Goal: Task Accomplishment & Management: Use online tool/utility

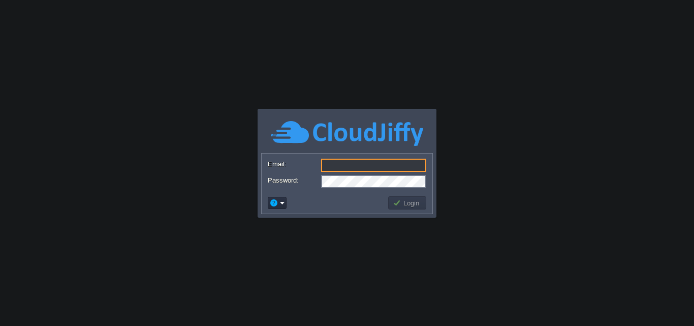
click at [368, 169] on input "Email:" at bounding box center [373, 165] width 105 height 13
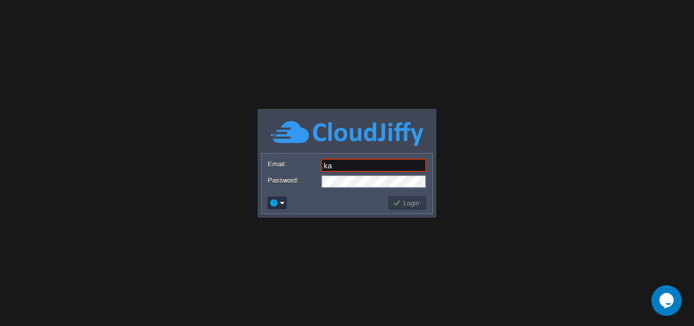
type input "[DOMAIN_NAME][EMAIL_ADDRESS][DOMAIN_NAME]"
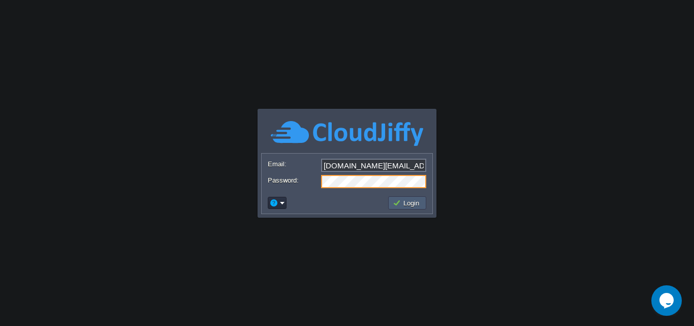
click at [414, 197] on td "Login" at bounding box center [407, 202] width 38 height 13
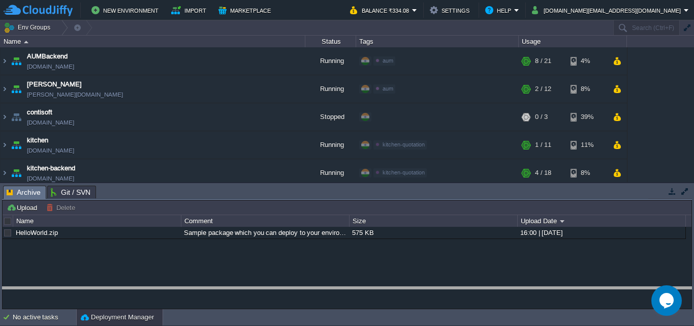
drag, startPoint x: 429, startPoint y: 195, endPoint x: 415, endPoint y: 296, distance: 102.0
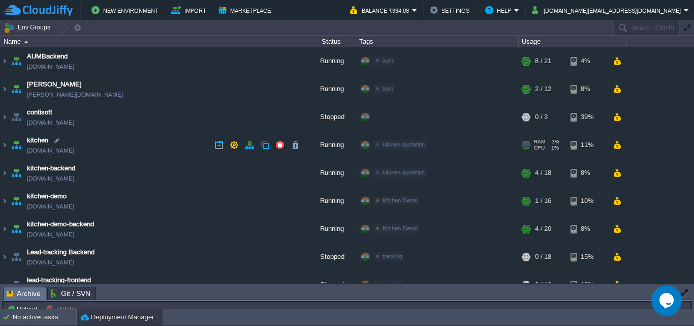
click at [43, 150] on link "[DOMAIN_NAME]" at bounding box center [50, 150] width 47 height 10
click at [37, 148] on link "[DOMAIN_NAME]" at bounding box center [50, 150] width 47 height 10
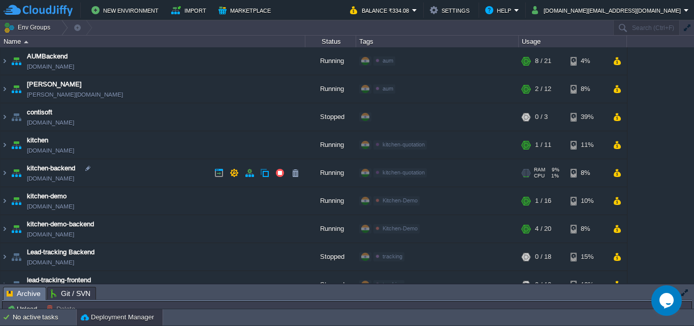
click at [53, 176] on link "[DOMAIN_NAME]" at bounding box center [50, 178] width 47 height 10
click at [6, 174] on img at bounding box center [5, 172] width 8 height 27
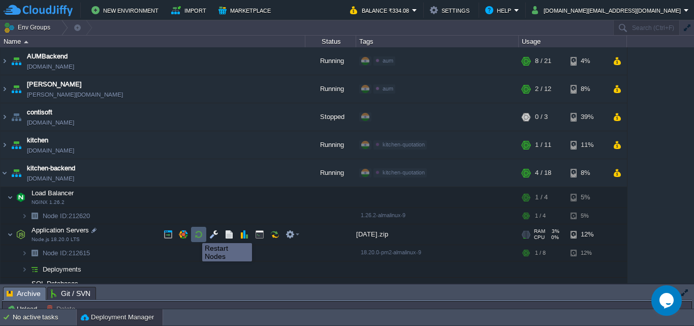
click at [195, 234] on button "button" at bounding box center [198, 234] width 9 height 9
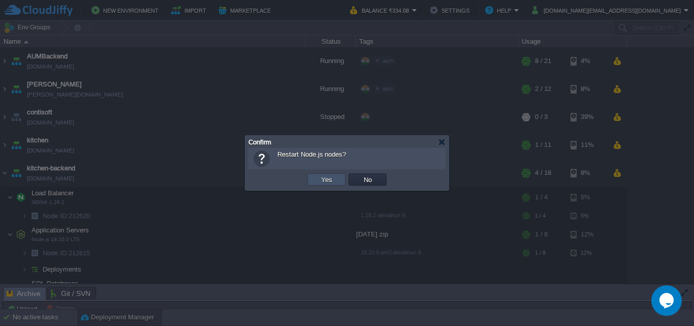
click at [322, 183] on button "Yes" at bounding box center [326, 179] width 17 height 9
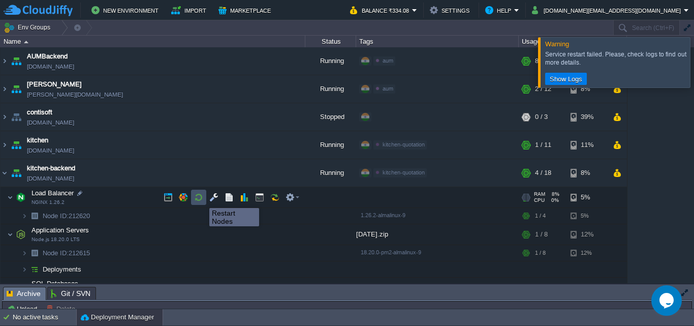
click at [202, 199] on button "button" at bounding box center [198, 197] width 9 height 9
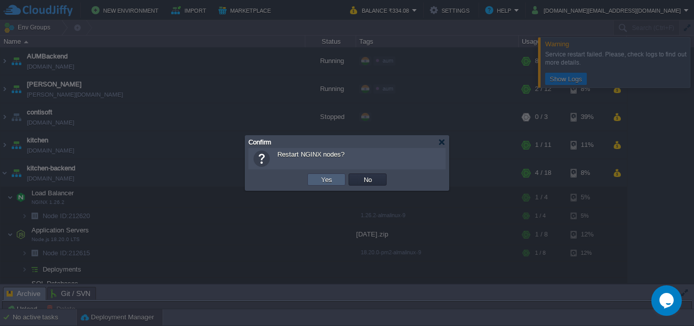
click at [317, 175] on td "Yes" at bounding box center [327, 179] width 38 height 12
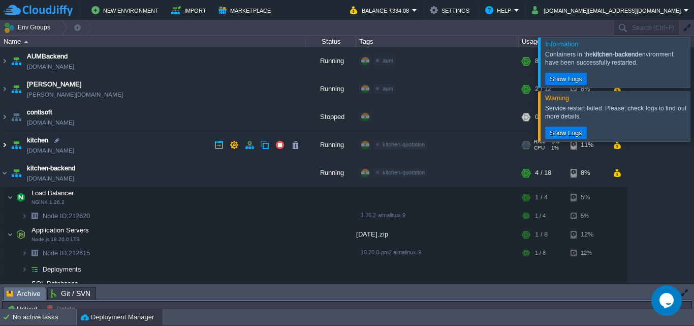
click at [5, 141] on img at bounding box center [5, 144] width 8 height 27
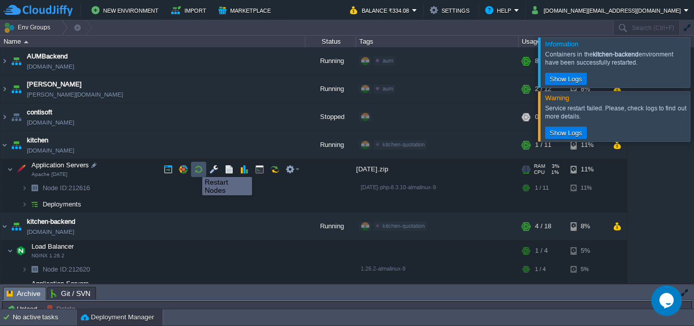
click at [195, 168] on button "button" at bounding box center [198, 169] width 9 height 9
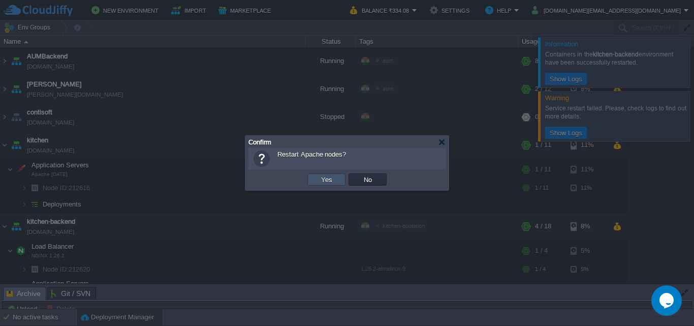
click at [324, 180] on button "Yes" at bounding box center [326, 179] width 17 height 9
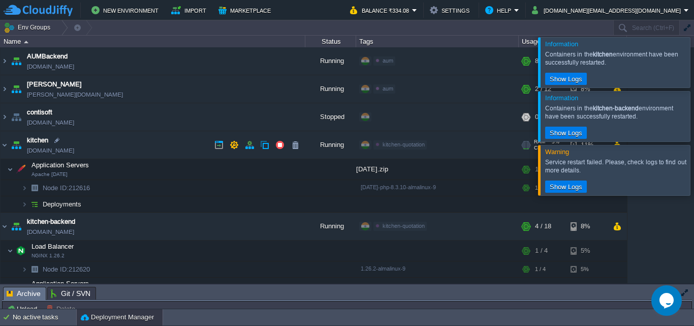
click at [35, 142] on span "kitchen" at bounding box center [37, 140] width 21 height 10
click at [39, 150] on link "[DOMAIN_NAME]" at bounding box center [50, 150] width 47 height 10
click at [71, 155] on link "[DOMAIN_NAME]" at bounding box center [50, 150] width 47 height 10
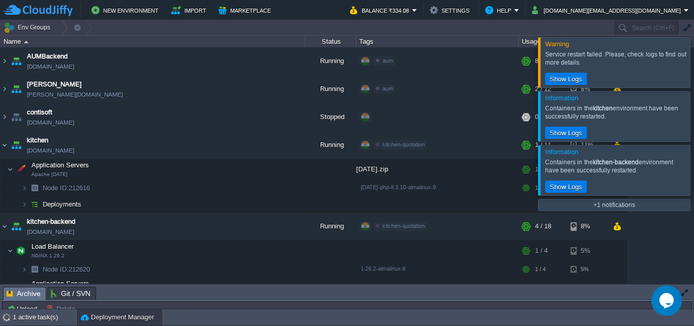
scroll to position [58, 0]
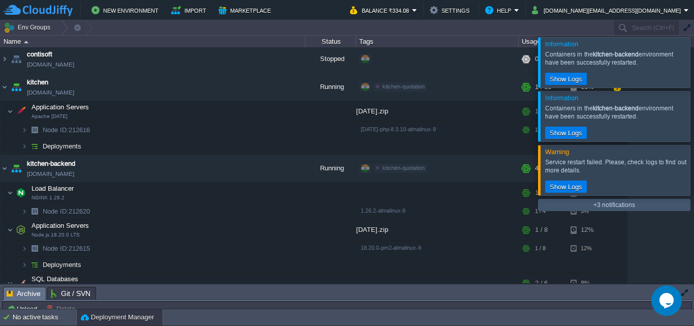
click at [592, 204] on button "+3 notifications" at bounding box center [615, 204] width 48 height 9
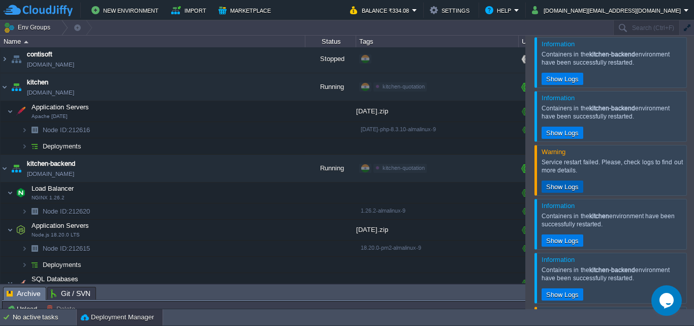
click at [557, 189] on button "Show Logs" at bounding box center [562, 186] width 39 height 9
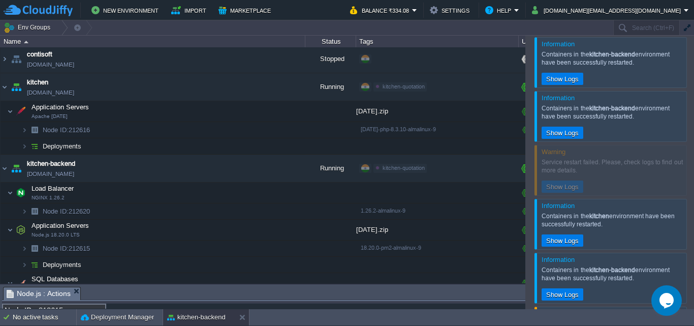
scroll to position [174, 0]
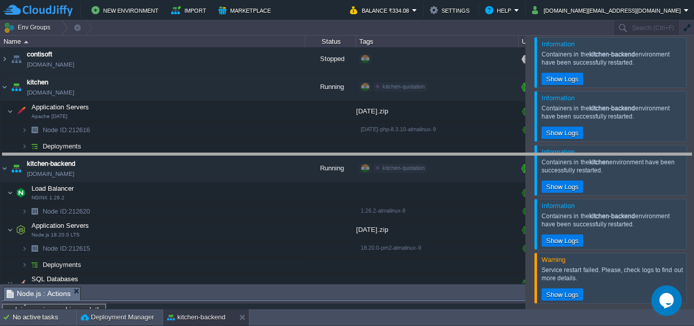
drag, startPoint x: 415, startPoint y: 297, endPoint x: 441, endPoint y: 164, distance: 136.3
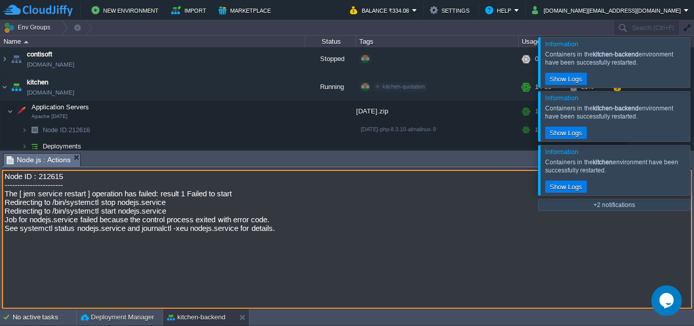
drag, startPoint x: 286, startPoint y: 230, endPoint x: 0, endPoint y: 192, distance: 288.2
click at [0, 192] on div "Tasks Activity Log Archive Git / SVN Node.js : Actions Upload Delete Deploy to …" at bounding box center [347, 229] width 694 height 158
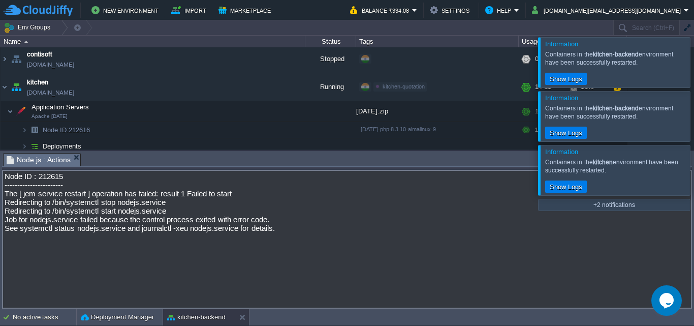
click at [674, 302] on icon "Opens Chat This icon Opens the chat window." at bounding box center [667, 300] width 16 height 16
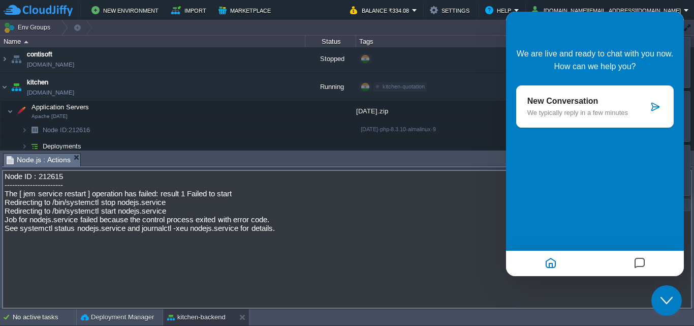
click at [623, 103] on p "New Conversation" at bounding box center [588, 101] width 121 height 9
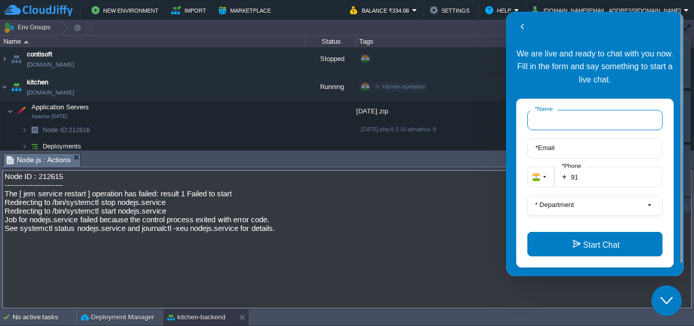
click at [574, 122] on input "* Name" at bounding box center [595, 120] width 135 height 20
type input "kalkisoft"
click at [585, 146] on input "* Email" at bounding box center [595, 148] width 135 height 20
type input "a"
type input "[DOMAIN_NAME][EMAIL_ADDRESS][DOMAIN_NAME]"
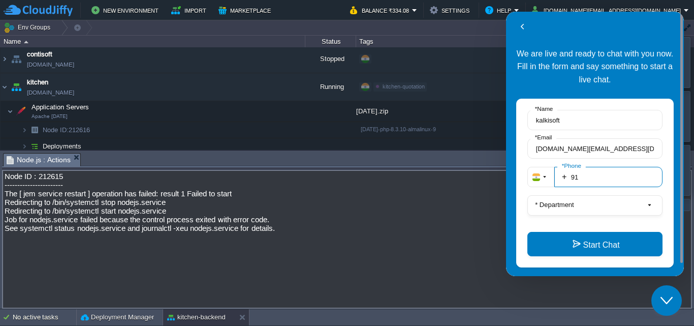
click at [603, 172] on input "91" at bounding box center [609, 177] width 108 height 20
type input "919356965877"
click at [594, 207] on button "* Department" at bounding box center [595, 205] width 135 height 20
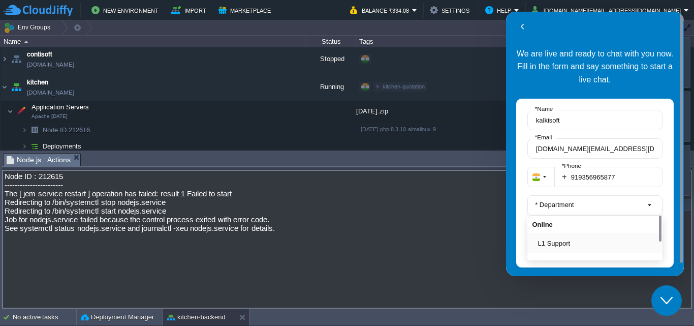
click at [564, 249] on div "L1 Support" at bounding box center [595, 243] width 135 height 20
click at [572, 243] on button "L1 Support" at bounding box center [598, 243] width 120 height 11
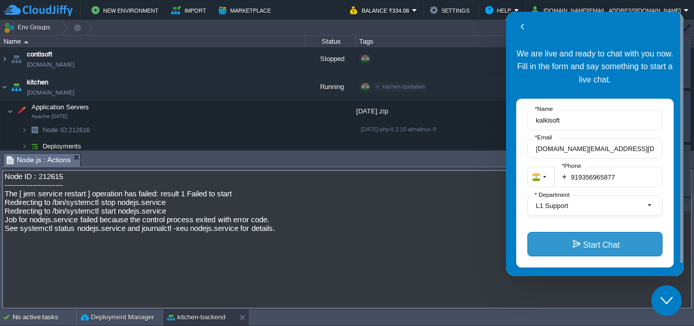
click at [597, 254] on button "Start Chat" at bounding box center [595, 244] width 135 height 24
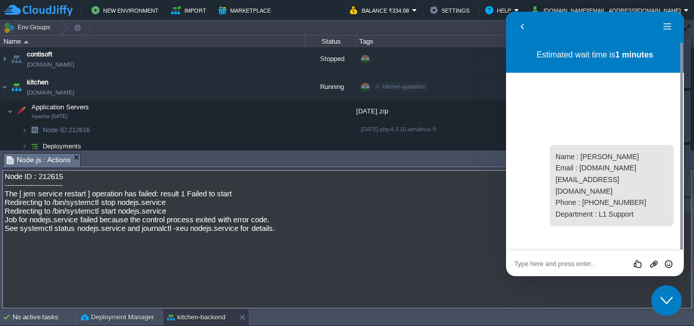
click at [586, 263] on textarea at bounding box center [595, 264] width 162 height 8
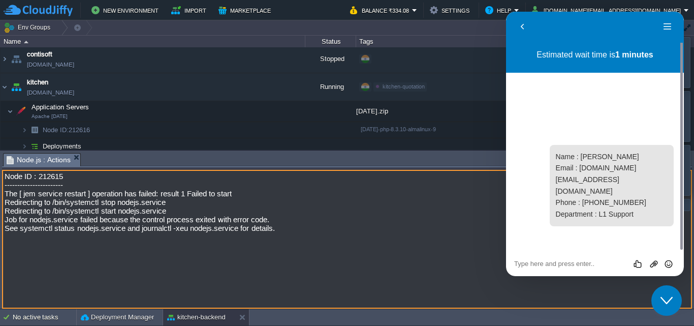
click at [382, 228] on textarea "Node ID : 212615 ----------------------- The [ jem service restart ] operation …" at bounding box center [347, 239] width 690 height 139
click at [448, 248] on textarea "Node ID : 212615 ----------------------- The [ jem service restart ] operation …" at bounding box center [347, 239] width 690 height 139
click at [75, 154] on em "Node.js : Actions" at bounding box center [44, 160] width 74 height 13
click at [668, 299] on icon "Close Chat This icon closes the chat window." at bounding box center [667, 300] width 12 height 12
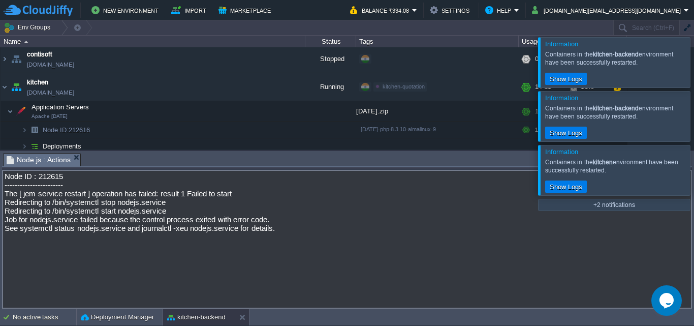
click at [574, 228] on textarea "Node ID : 212615 ----------------------- The [ jem service restart ] operation …" at bounding box center [347, 239] width 690 height 139
click at [694, 158] on div at bounding box center [707, 170] width 0 height 50
click at [694, 166] on div at bounding box center [707, 170] width 0 height 50
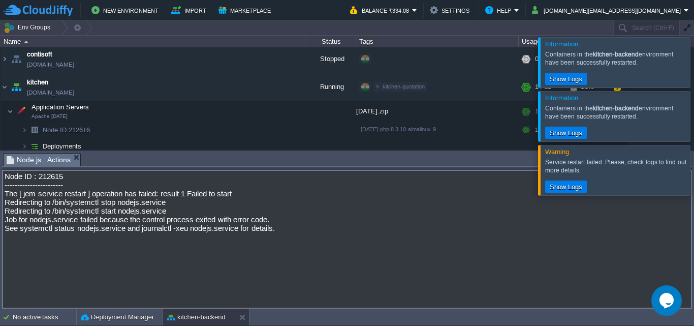
click at [694, 166] on div at bounding box center [707, 170] width 0 height 50
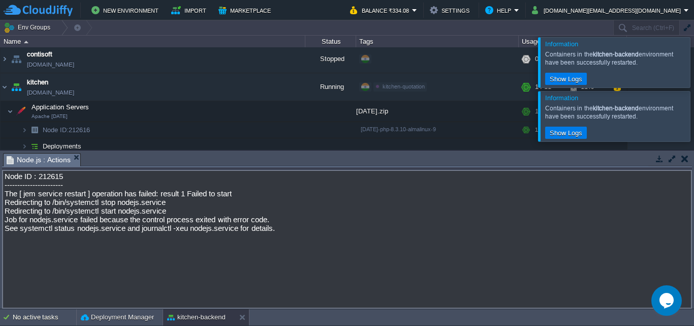
click at [694, 115] on div at bounding box center [707, 116] width 0 height 50
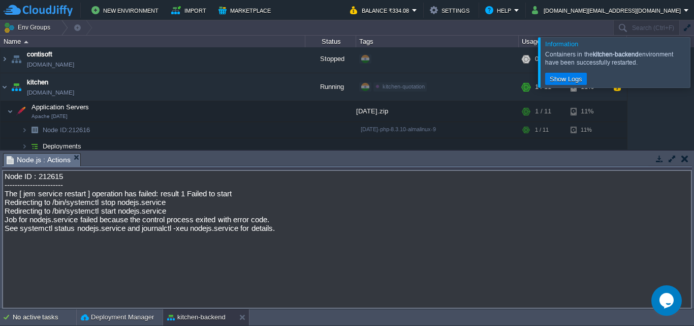
click at [694, 73] on div at bounding box center [707, 62] width 0 height 50
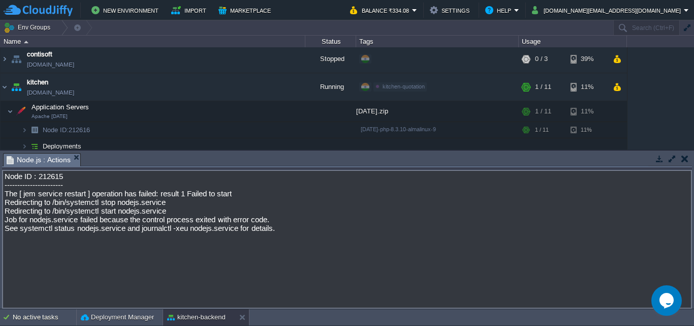
click at [688, 158] on button "button" at bounding box center [685, 158] width 7 height 9
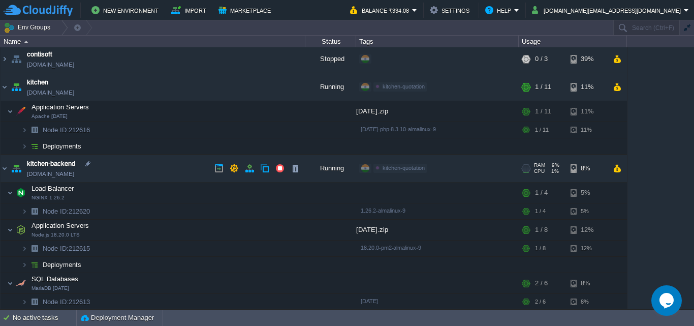
click at [74, 176] on link "[DOMAIN_NAME]" at bounding box center [50, 174] width 47 height 10
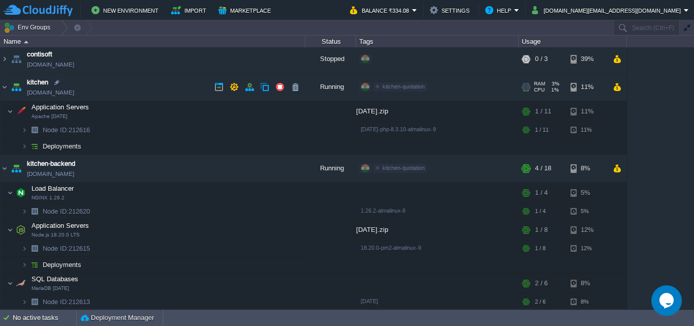
click at [48, 87] on span "kitchen" at bounding box center [37, 82] width 21 height 10
click at [51, 90] on link "[DOMAIN_NAME]" at bounding box center [50, 92] width 47 height 10
click at [651, 305] on div "AUMBackend [DOMAIN_NAME] Running aum Edit RAM 27% CPU 2% 8 / 21 4% aumtech [DOM…" at bounding box center [347, 177] width 694 height 261
click at [667, 297] on icon "Chat widget" at bounding box center [667, 300] width 14 height 15
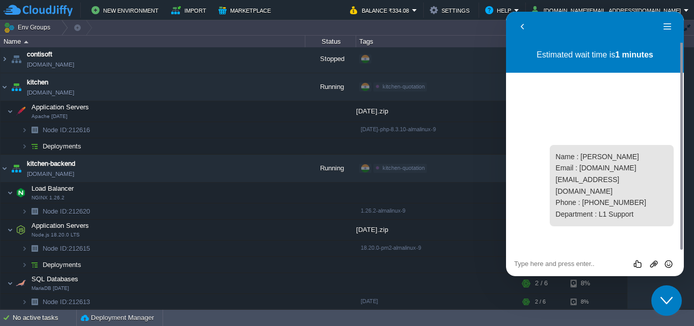
click at [571, 259] on div "Rate this chat Upload File Insert emoji" at bounding box center [595, 263] width 162 height 9
click at [524, 260] on textarea at bounding box center [595, 264] width 162 height 8
type textarea "hi"
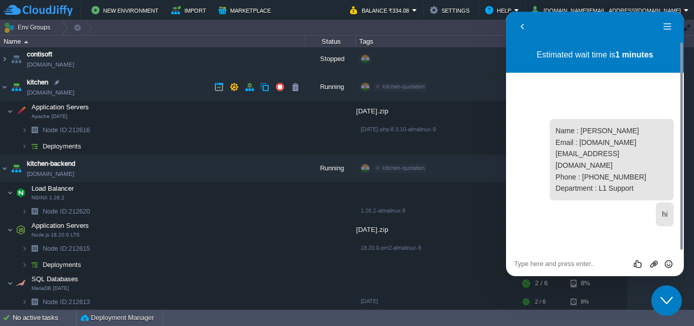
click at [60, 95] on link "[DOMAIN_NAME]" at bounding box center [50, 92] width 47 height 10
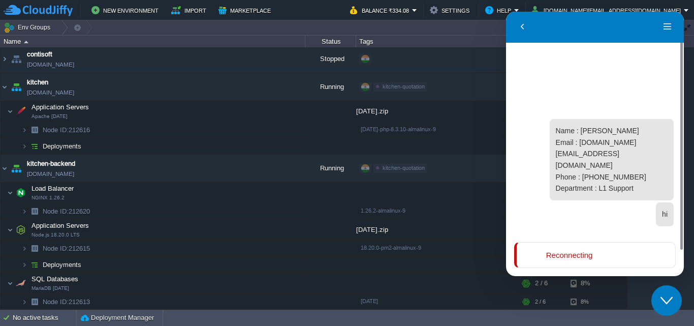
click at [637, 256] on div "Reconnecting" at bounding box center [596, 255] width 137 height 9
click at [663, 305] on icon "Close Chat This icon closes the chat window." at bounding box center [667, 300] width 12 height 12
drag, startPoint x: 11, startPoint y: 20, endPoint x: 663, endPoint y: 305, distance: 711.3
click at [663, 305] on div "AUMBackend [DOMAIN_NAME] Running aum Edit RAM 27% CPU 1% 8 / 21 4% aumtech [DOM…" at bounding box center [347, 177] width 694 height 261
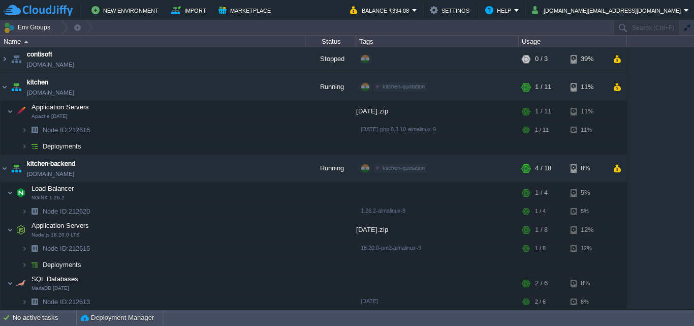
scroll to position [71, 0]
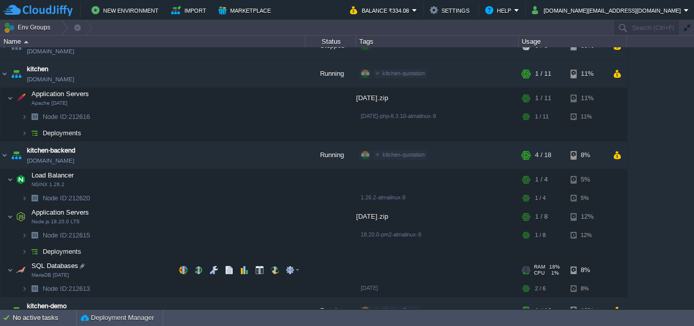
click at [53, 269] on span "SQL Databases" at bounding box center [54, 265] width 49 height 9
click at [45, 266] on span "SQL Databases" at bounding box center [54, 265] width 49 height 9
click at [44, 267] on span "SQL Databases" at bounding box center [54, 265] width 49 height 9
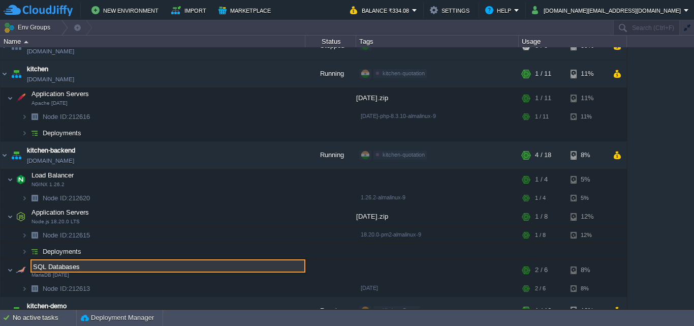
click at [74, 271] on input "SQL Databases" at bounding box center [167, 265] width 275 height 13
click at [78, 277] on td "SQL Databases MariaDB [DATE]" at bounding box center [153, 270] width 305 height 21
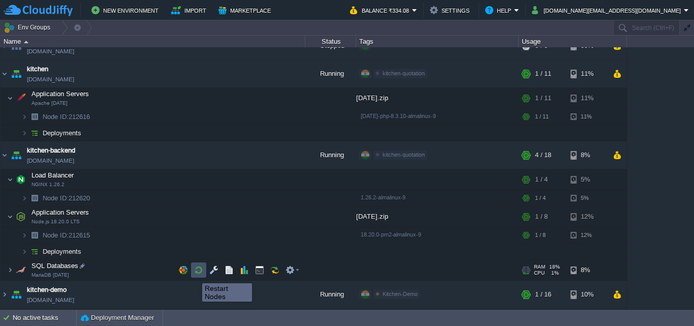
click at [195, 274] on button "button" at bounding box center [198, 269] width 9 height 9
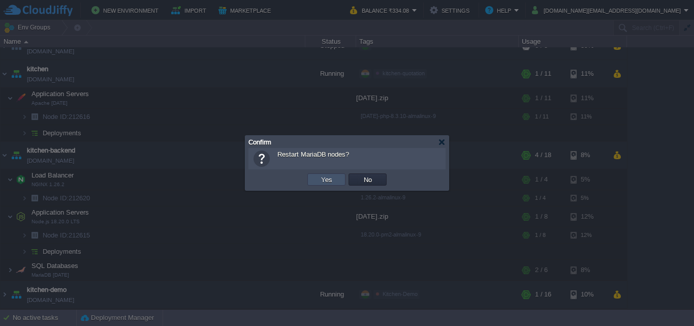
click at [323, 180] on button "Yes" at bounding box center [326, 179] width 17 height 9
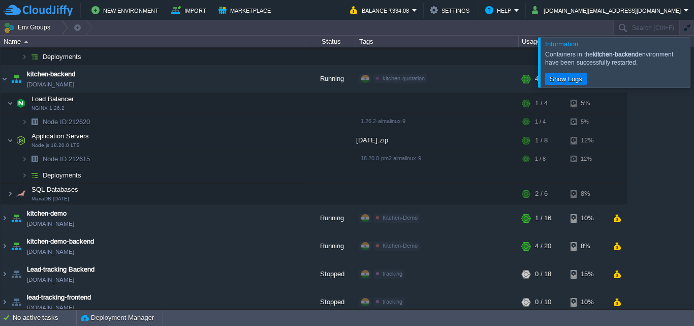
scroll to position [155, 0]
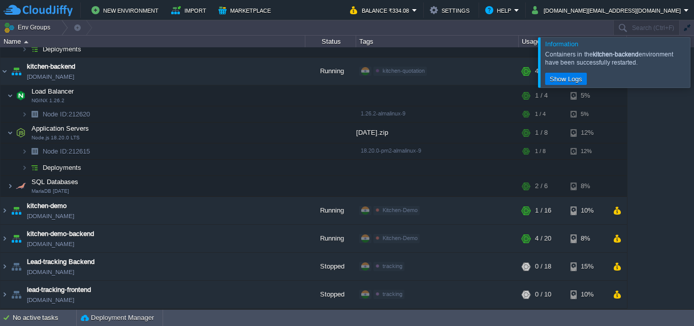
click at [631, 114] on div "AUMBackend [DOMAIN_NAME] Running aum Edit RAM 27% CPU 2% 8 / 21 4% aumtech [DOM…" at bounding box center [347, 177] width 694 height 261
click at [694, 62] on div at bounding box center [707, 62] width 0 height 50
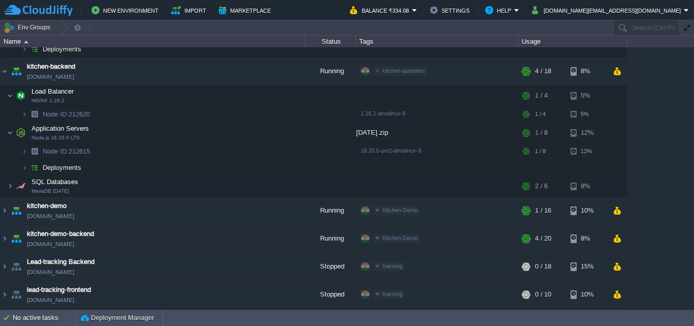
click at [686, 304] on div "AUMBackend [DOMAIN_NAME] Running aum Edit RAM 27% CPU 2% 8 / 21 4% aumtech [DOM…" at bounding box center [347, 177] width 694 height 261
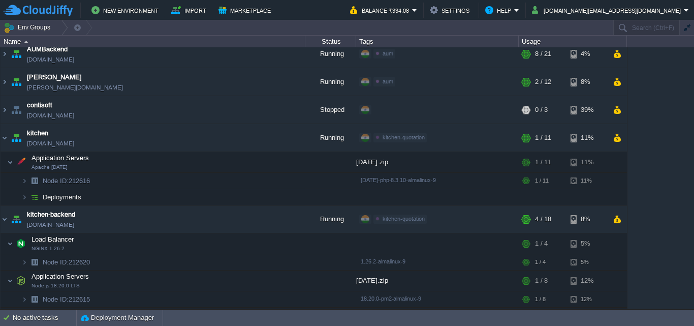
scroll to position [0, 0]
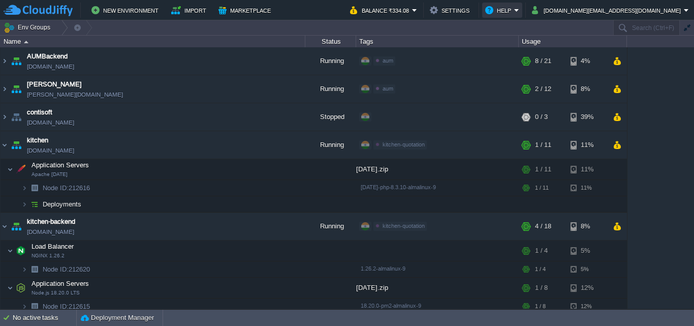
click at [514, 10] on button "Help" at bounding box center [499, 10] width 29 height 12
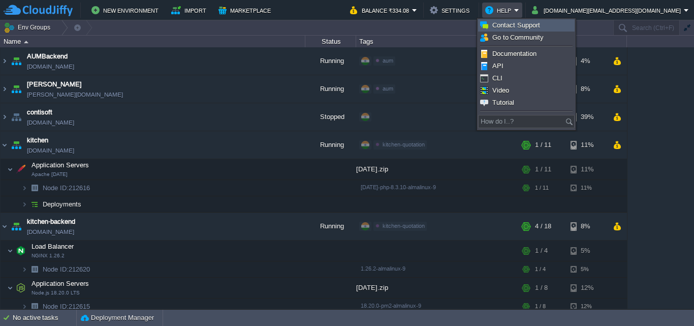
click at [544, 24] on link "Contact Support" at bounding box center [527, 25] width 96 height 11
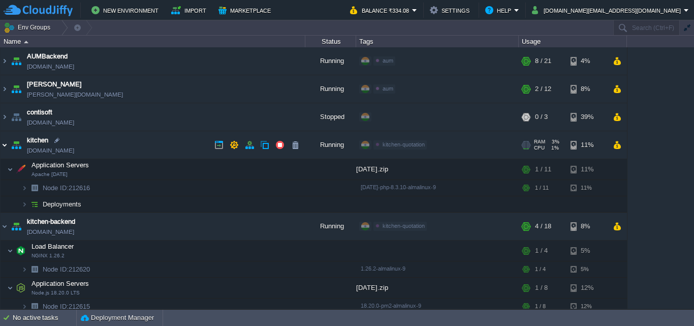
click at [4, 144] on img at bounding box center [5, 144] width 8 height 27
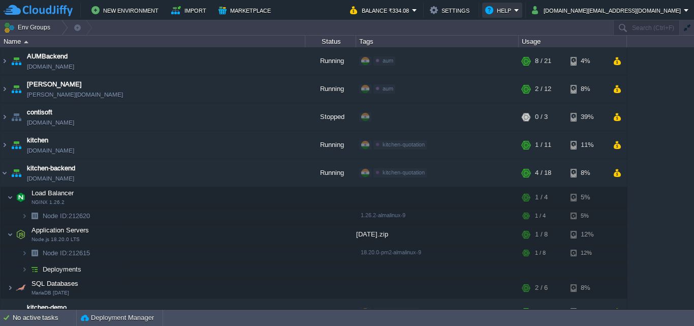
click at [514, 10] on button "Help" at bounding box center [499, 10] width 29 height 12
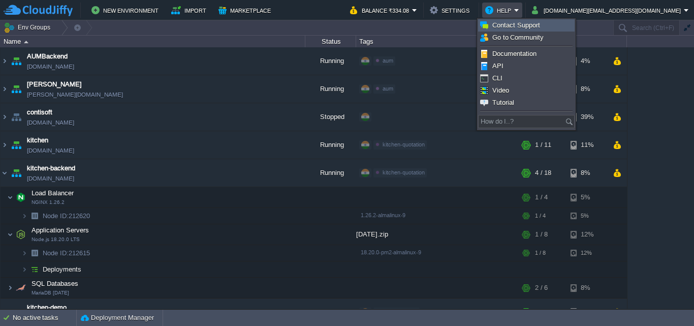
click at [521, 23] on span "Contact Support" at bounding box center [517, 25] width 48 height 8
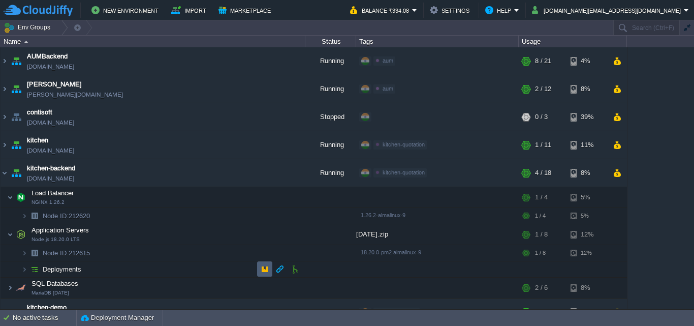
click at [260, 266] on button "button" at bounding box center [264, 268] width 9 height 9
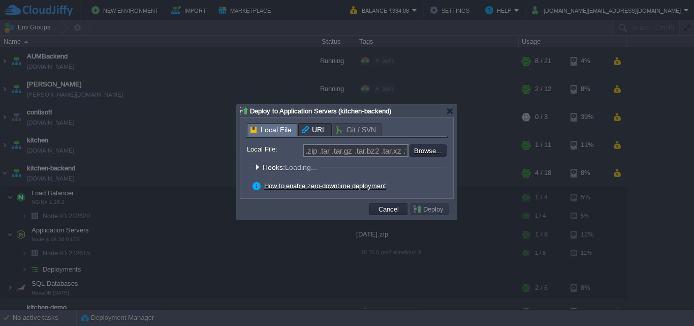
click at [216, 266] on div at bounding box center [347, 163] width 694 height 326
click at [91, 278] on div at bounding box center [347, 163] width 694 height 326
click at [400, 211] on button "Cancel" at bounding box center [389, 208] width 26 height 9
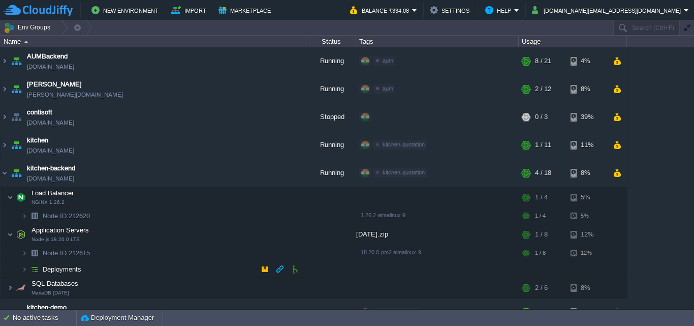
click at [73, 269] on span "Deployments" at bounding box center [62, 269] width 41 height 9
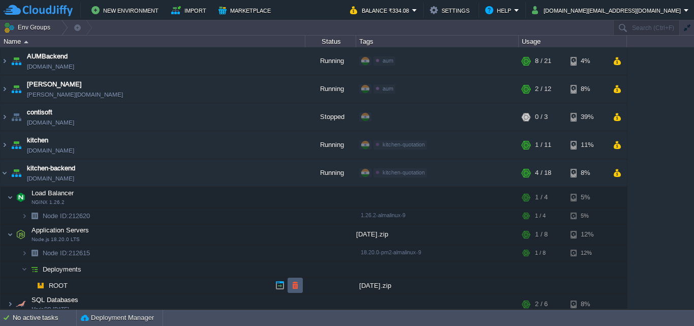
click at [299, 287] on button "button" at bounding box center [295, 285] width 9 height 9
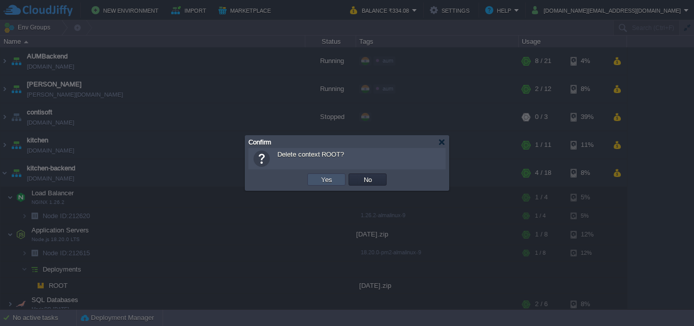
click at [332, 180] on button "Yes" at bounding box center [326, 179] width 17 height 9
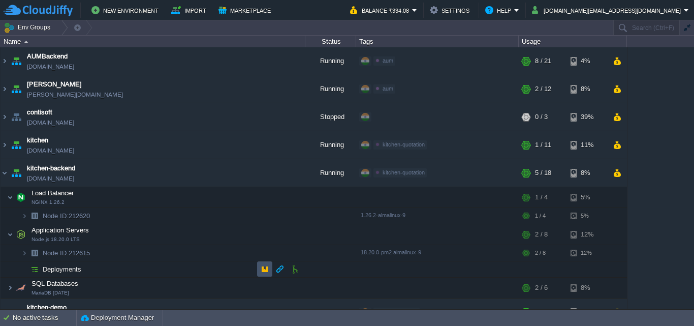
click at [266, 266] on button "button" at bounding box center [264, 268] width 9 height 9
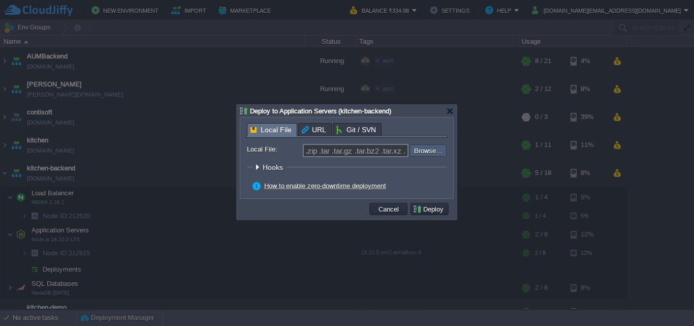
click at [426, 154] on input "file" at bounding box center [382, 150] width 129 height 12
type input "C:\fakepath\[DATE]_root.zip"
type input "[DATE]_root.zip"
click at [431, 210] on button "Deploy" at bounding box center [430, 208] width 34 height 9
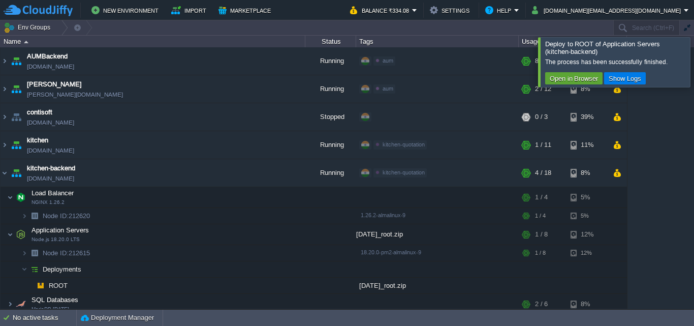
click at [694, 61] on div at bounding box center [707, 61] width 0 height 49
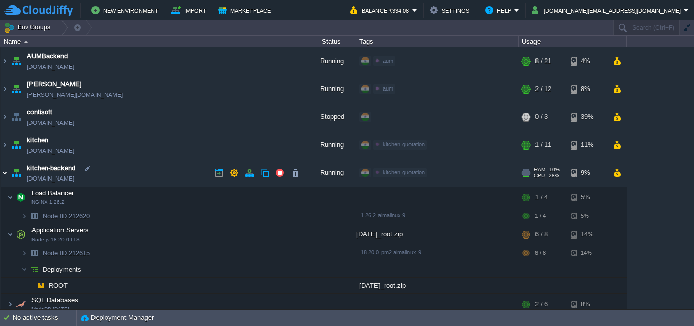
click at [4, 171] on img at bounding box center [5, 172] width 8 height 27
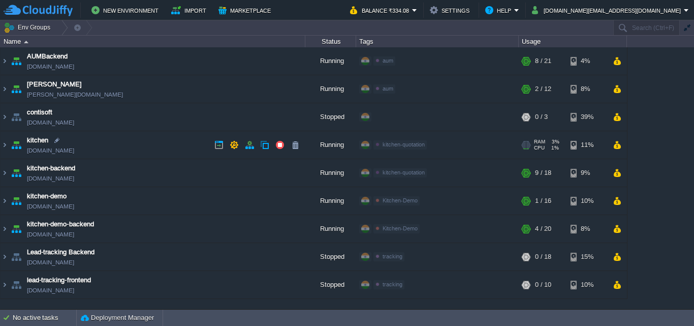
click at [62, 152] on link "[DOMAIN_NAME]" at bounding box center [50, 150] width 47 height 10
click at [514, 12] on button "Help" at bounding box center [499, 10] width 29 height 12
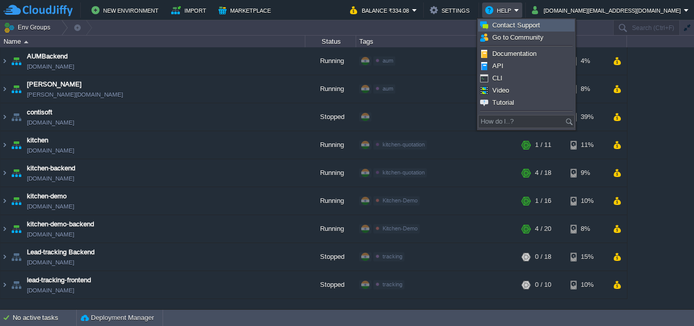
click at [525, 28] on span "Contact Support" at bounding box center [517, 25] width 48 height 8
